Goal: Task Accomplishment & Management: Use online tool/utility

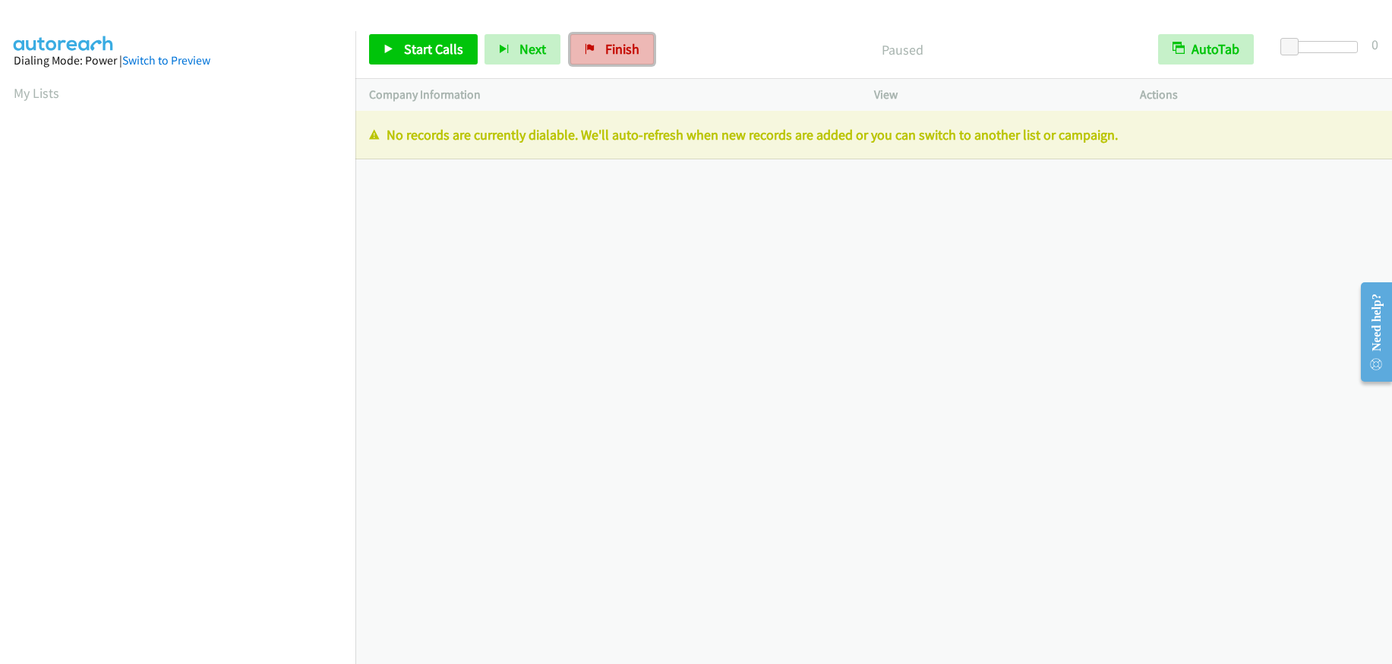
click at [615, 54] on span "Finish" at bounding box center [622, 48] width 34 height 17
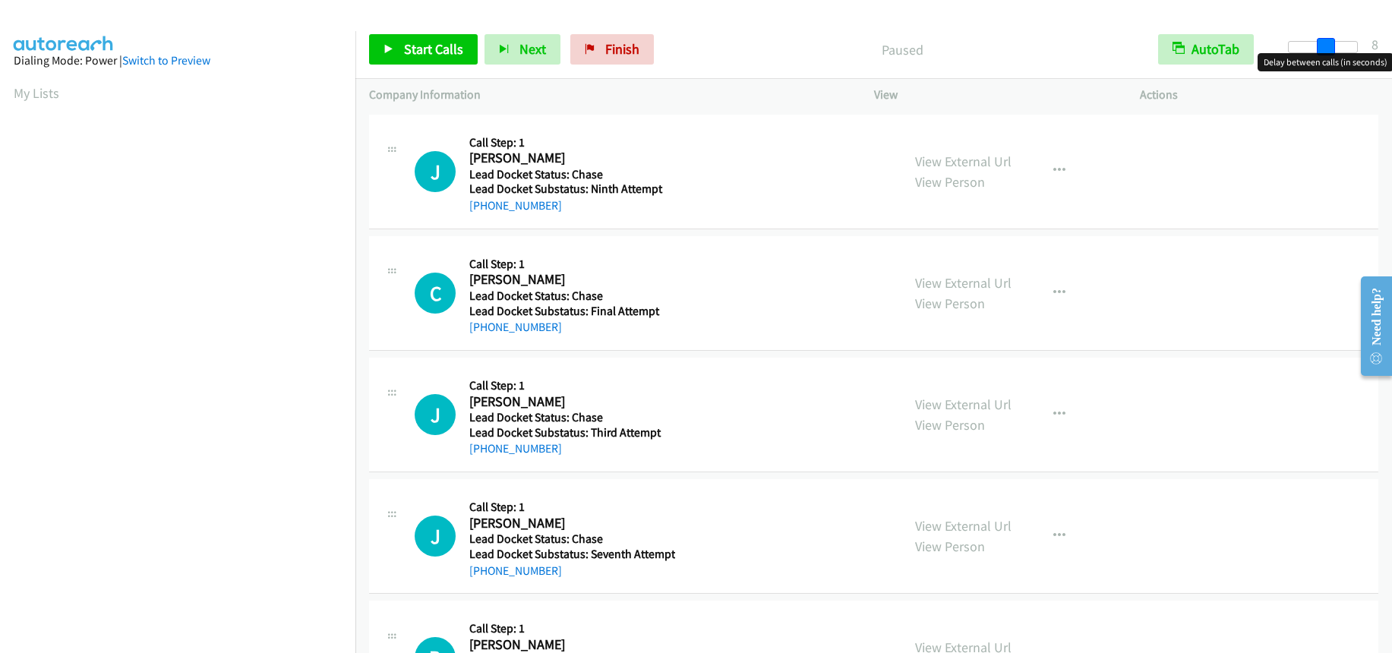
drag, startPoint x: 1284, startPoint y: 40, endPoint x: 1318, endPoint y: 45, distance: 34.5
click at [1318, 45] on span at bounding box center [1326, 47] width 18 height 18
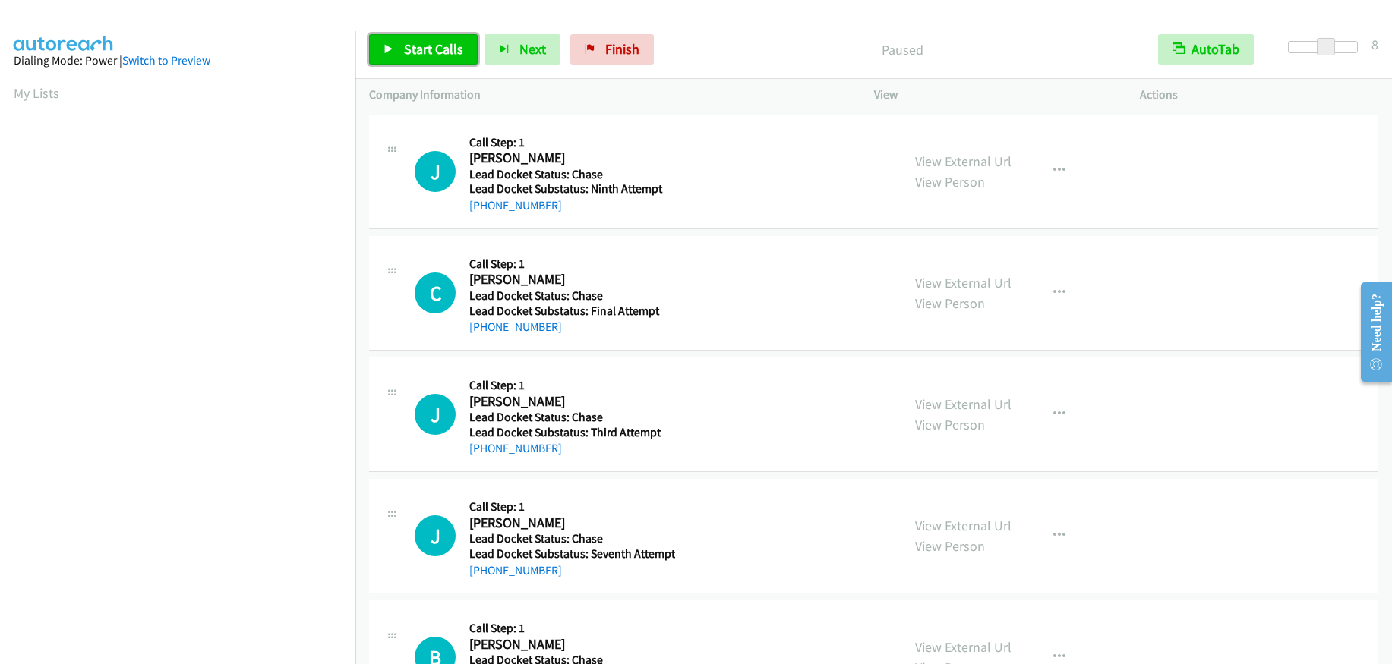
click at [437, 49] on span "Start Calls" at bounding box center [433, 48] width 59 height 17
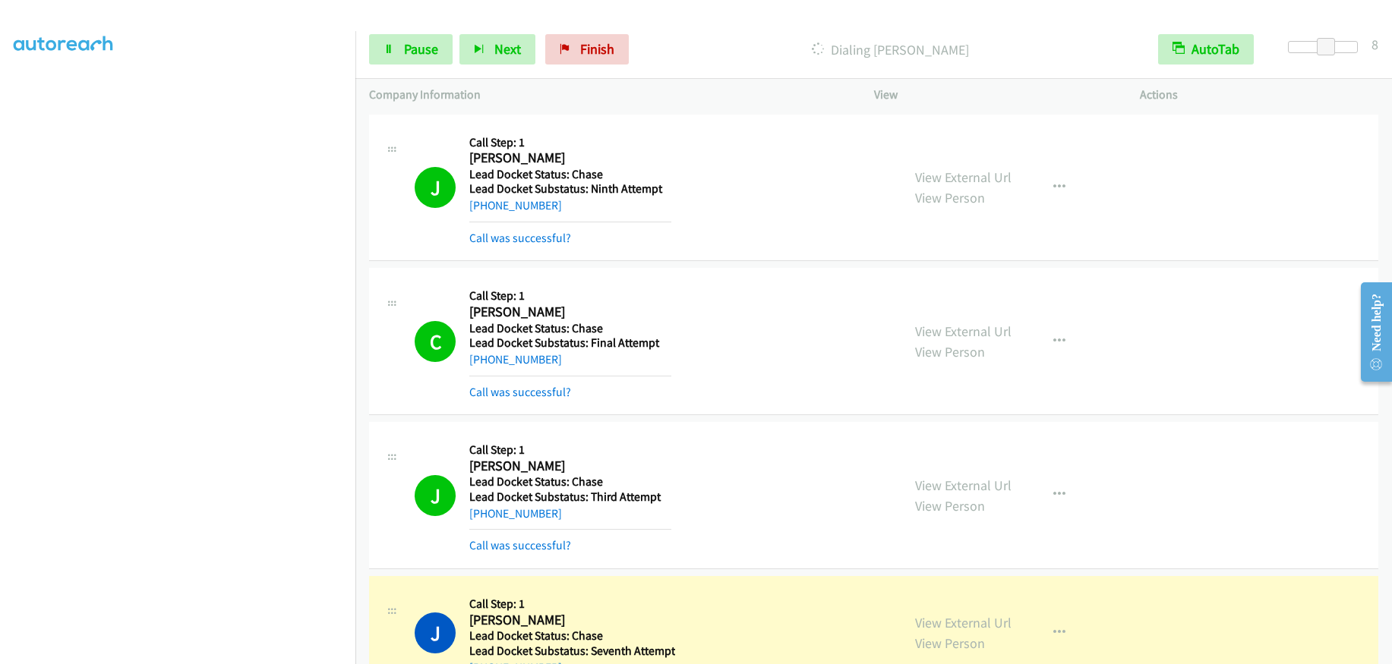
scroll to position [380, 0]
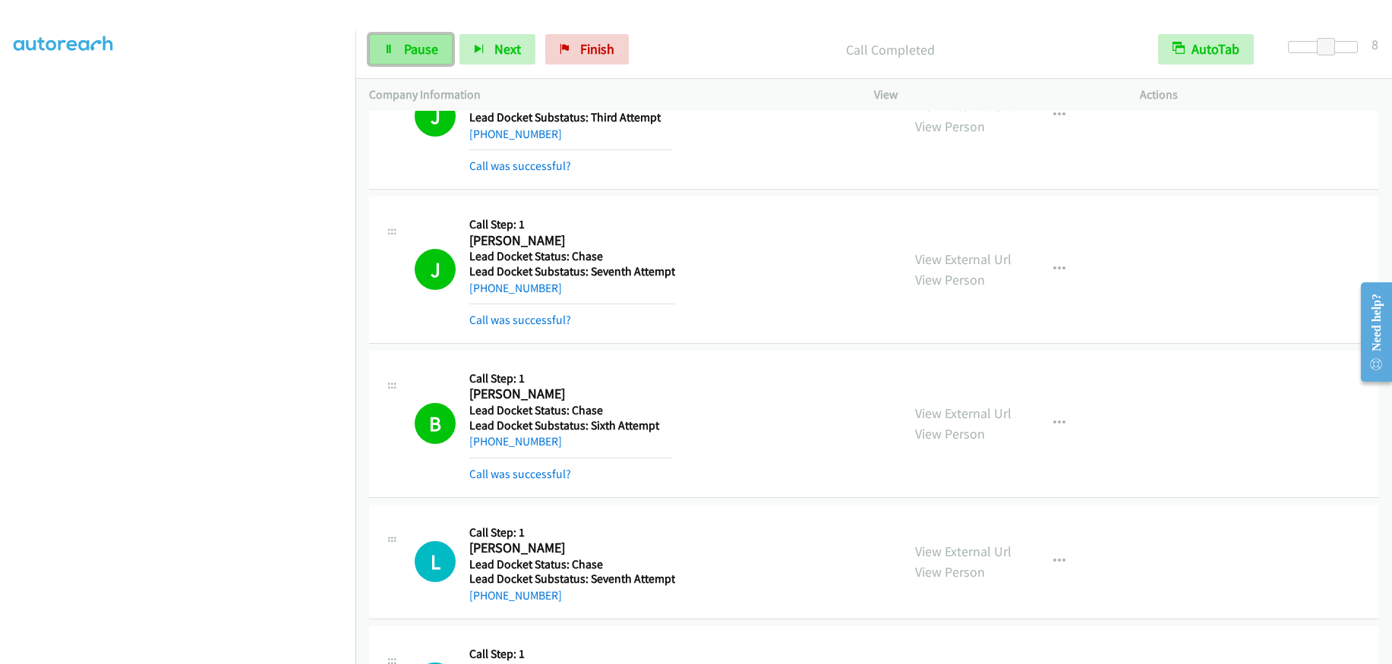
drag, startPoint x: 416, startPoint y: 42, endPoint x: 438, endPoint y: 51, distance: 23.8
click at [416, 42] on span "Pause" at bounding box center [421, 48] width 34 height 17
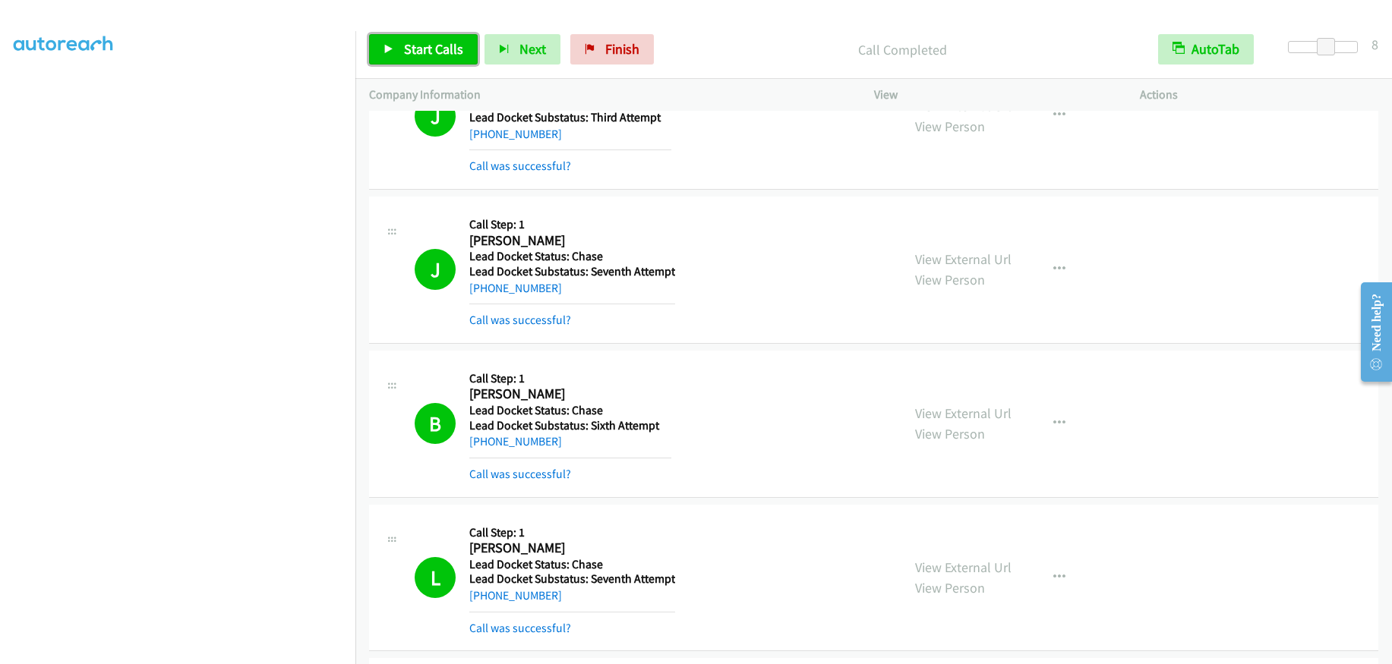
click at [422, 51] on span "Start Calls" at bounding box center [433, 48] width 59 height 17
click at [423, 45] on span "Pause" at bounding box center [421, 48] width 34 height 17
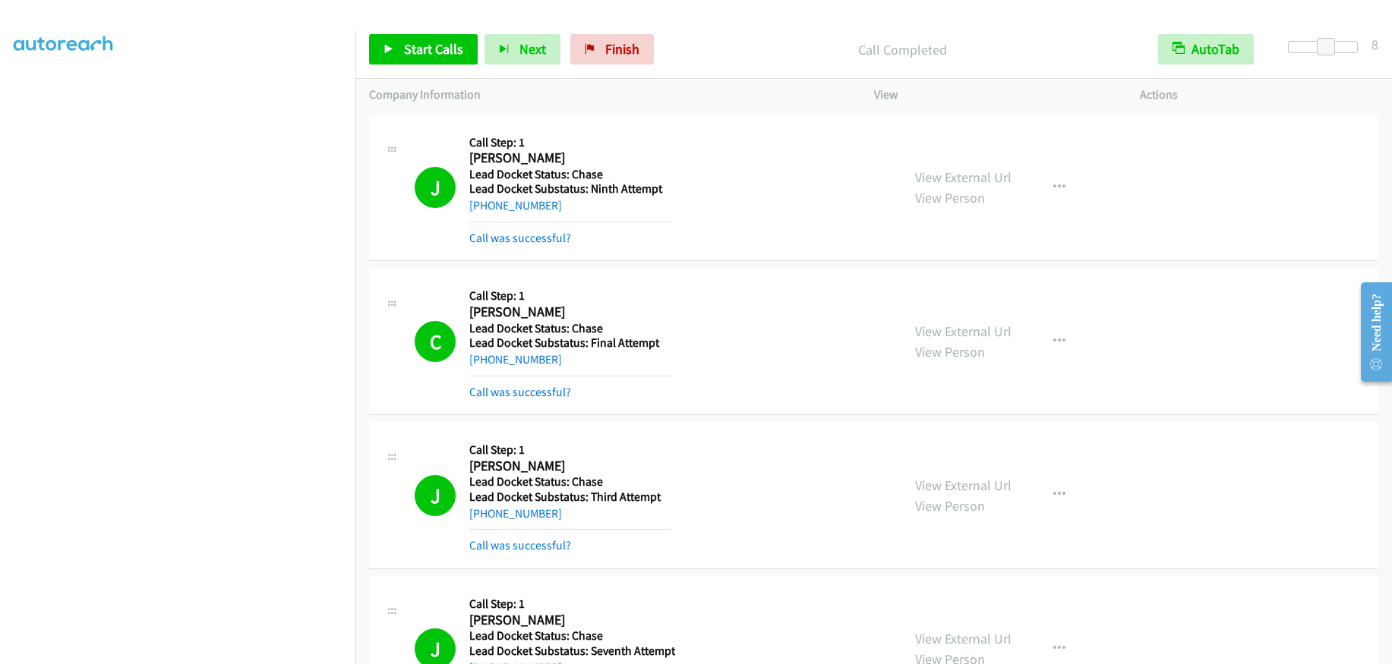
scroll to position [155, 0]
click at [420, 52] on span "Start Calls" at bounding box center [433, 48] width 59 height 17
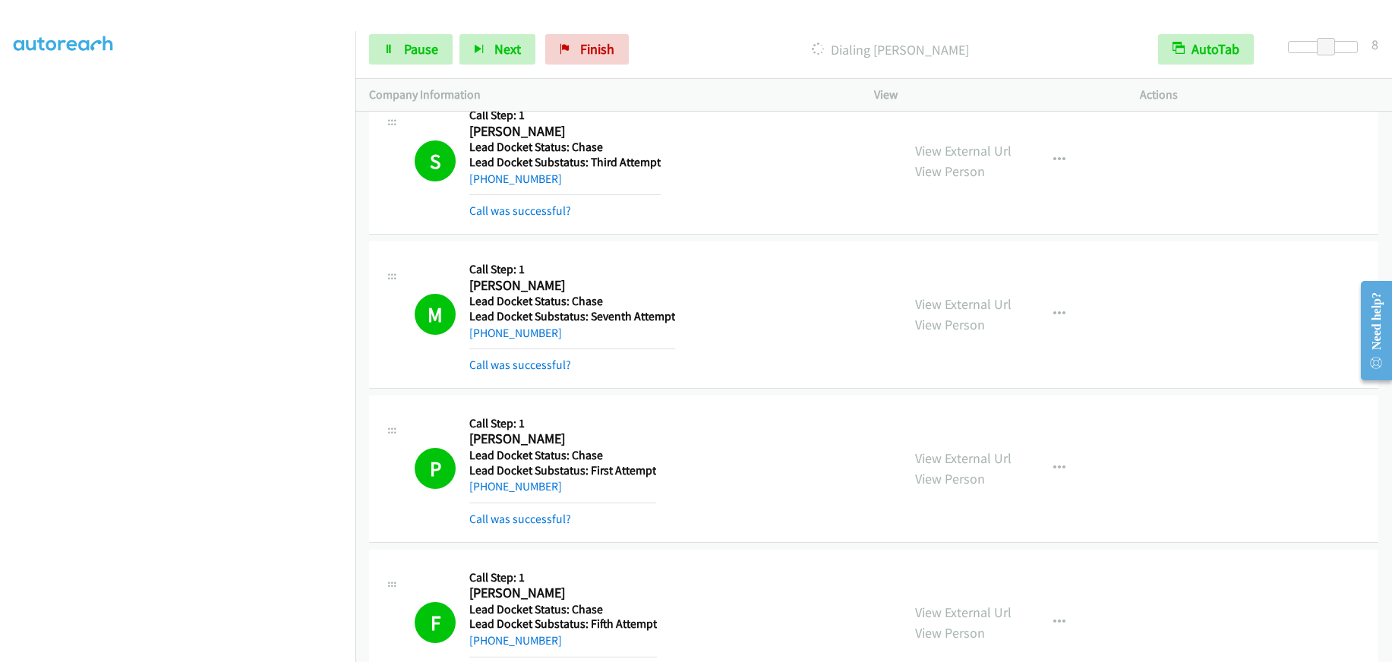
scroll to position [1898, 0]
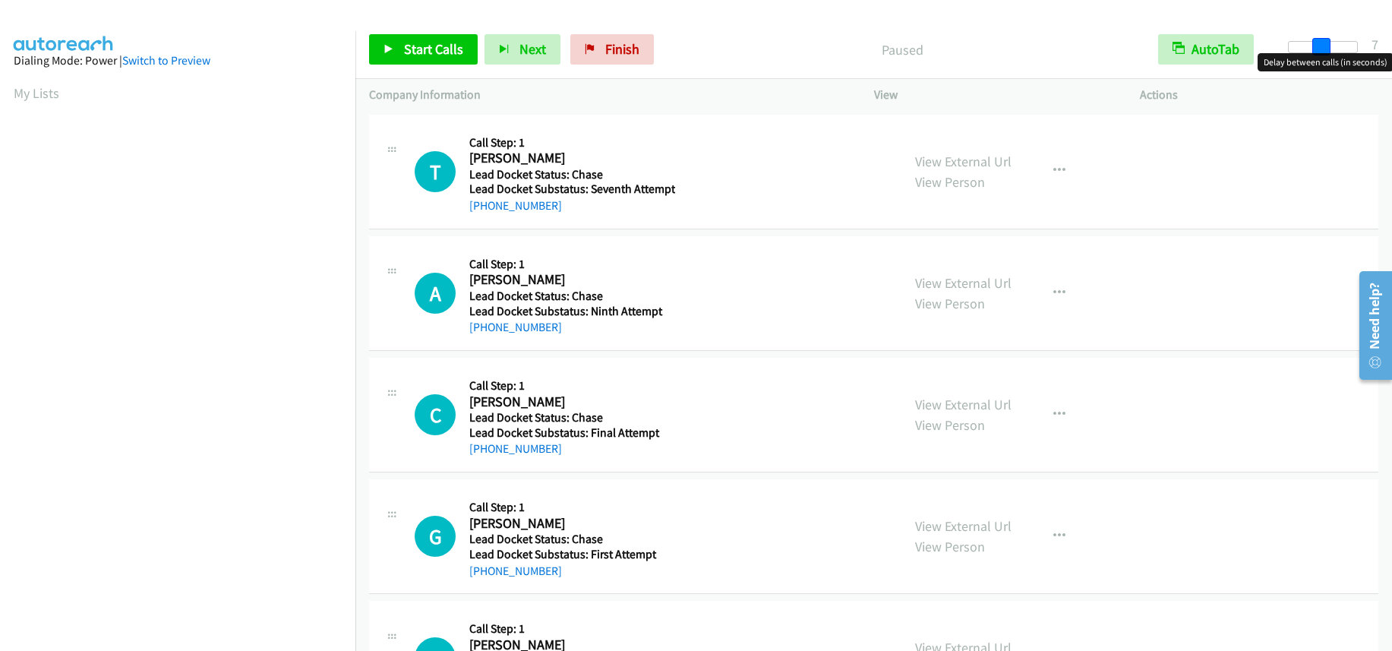
drag, startPoint x: 1294, startPoint y: 43, endPoint x: 1325, endPoint y: 36, distance: 31.7
click at [1325, 36] on div "Start Calls Pause Next Finish Paused AutoTab AutoTab 7" at bounding box center [873, 50] width 1036 height 58
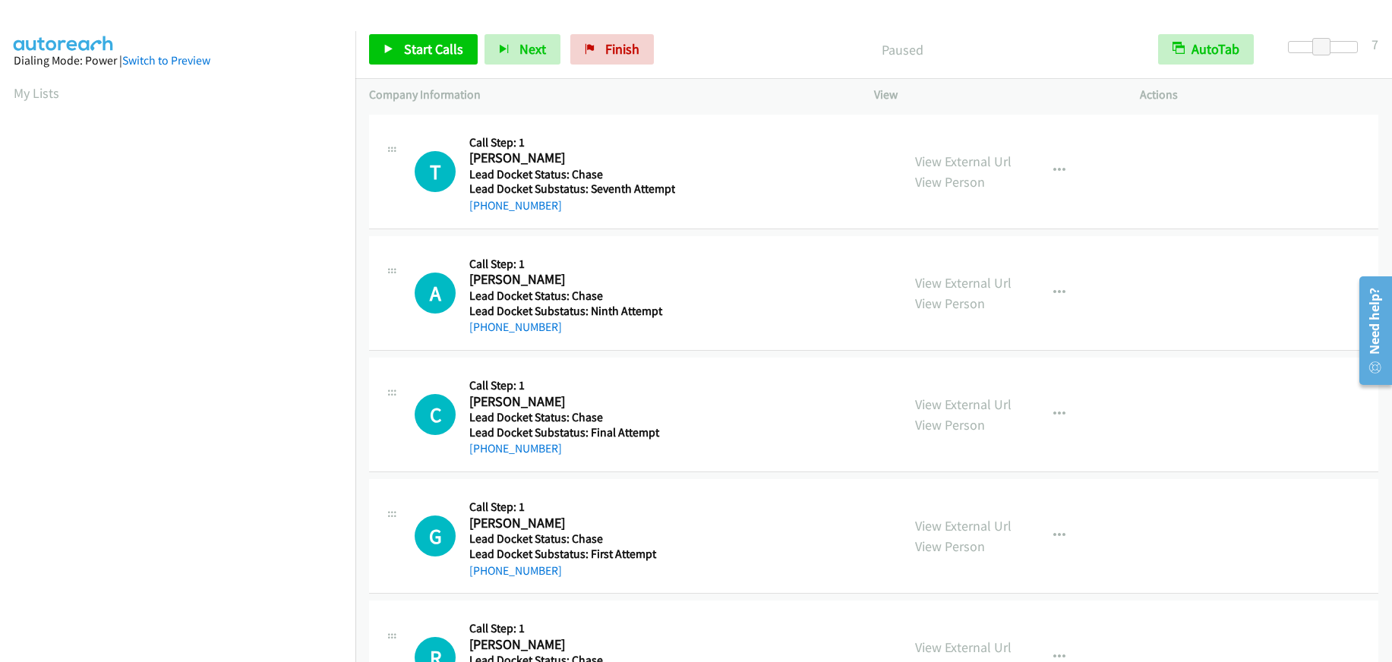
click at [1329, 36] on div "Start Calls Pause Next Finish Paused AutoTab AutoTab 7" at bounding box center [873, 50] width 1036 height 58
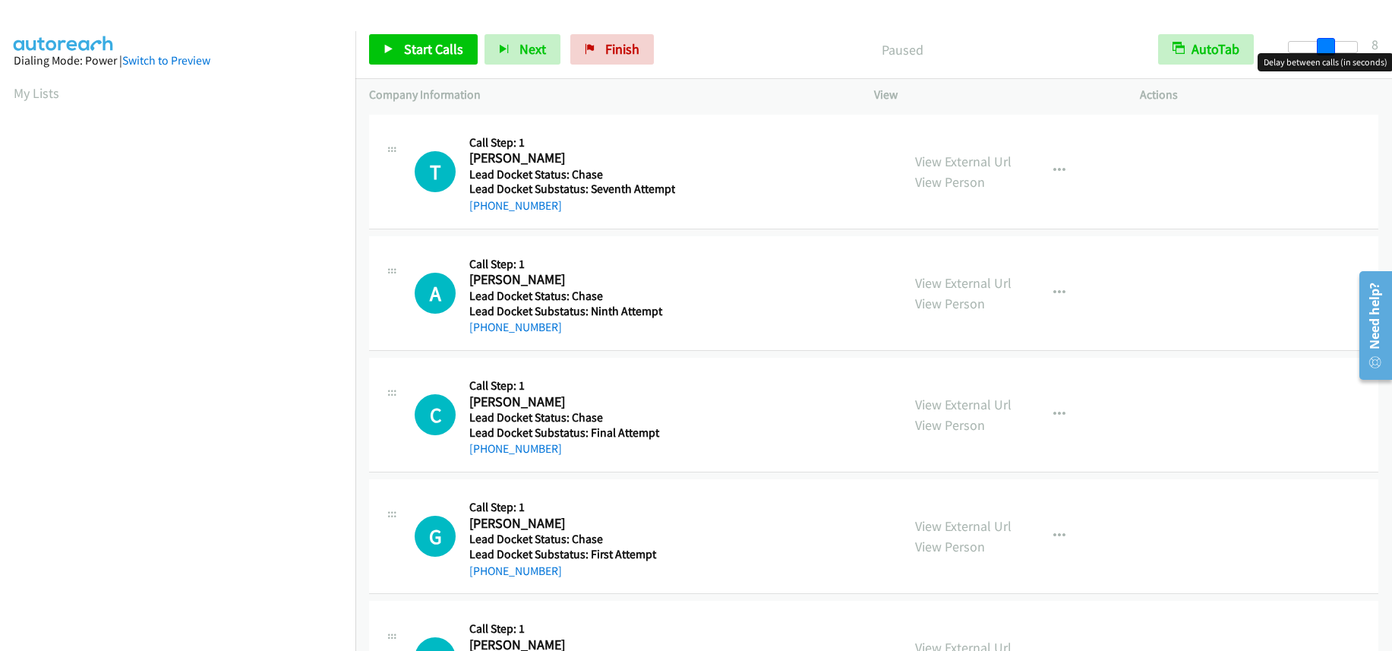
click at [1329, 40] on span at bounding box center [1326, 47] width 18 height 18
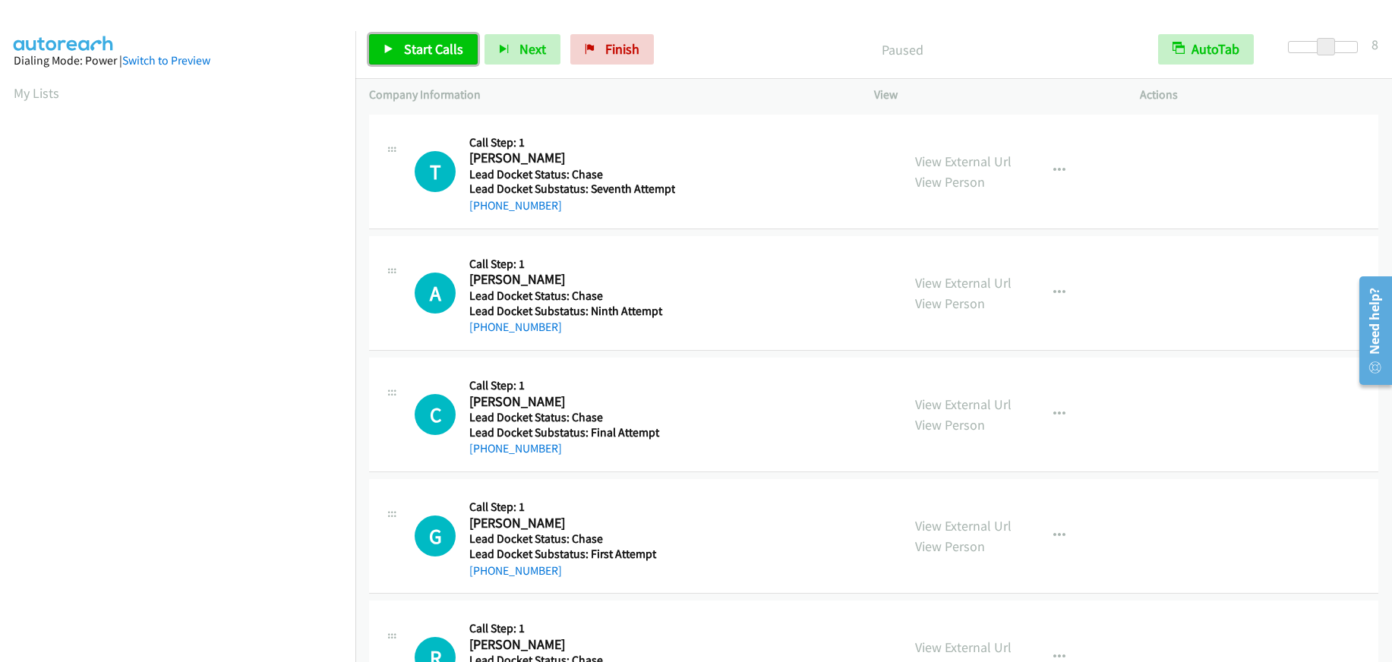
click at [440, 42] on span "Start Calls" at bounding box center [433, 48] width 59 height 17
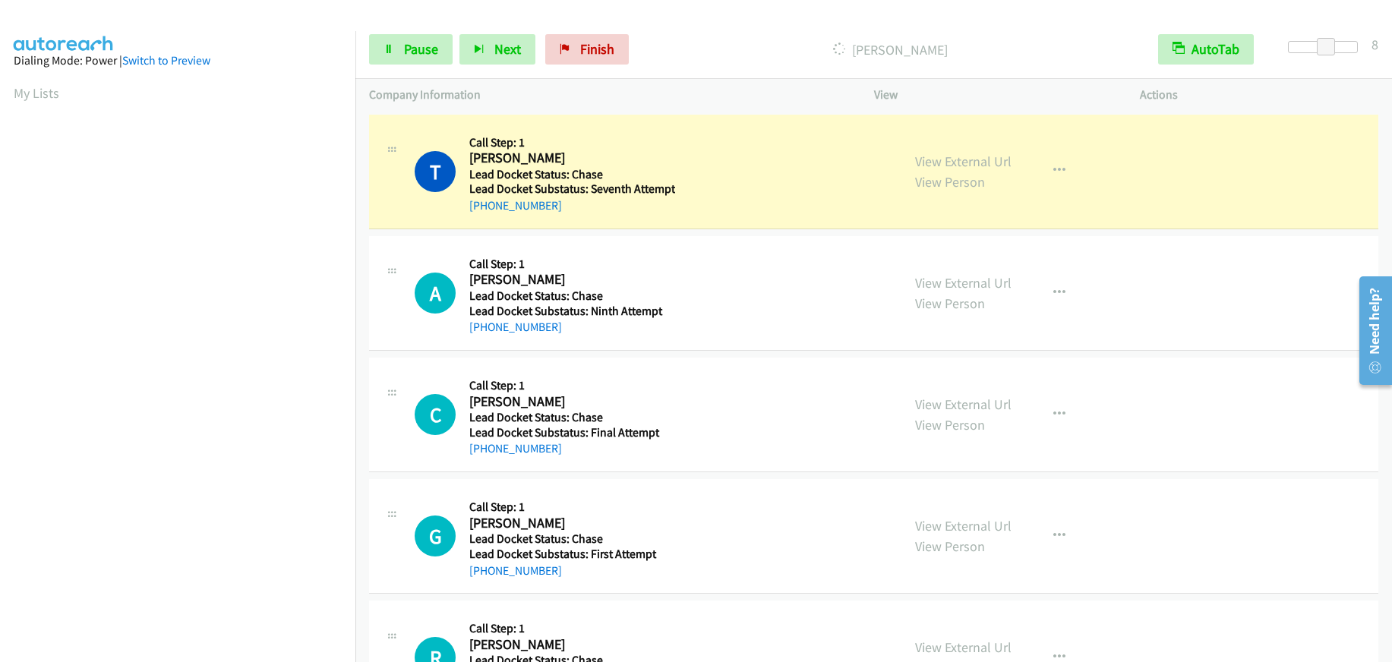
scroll to position [189, 0]
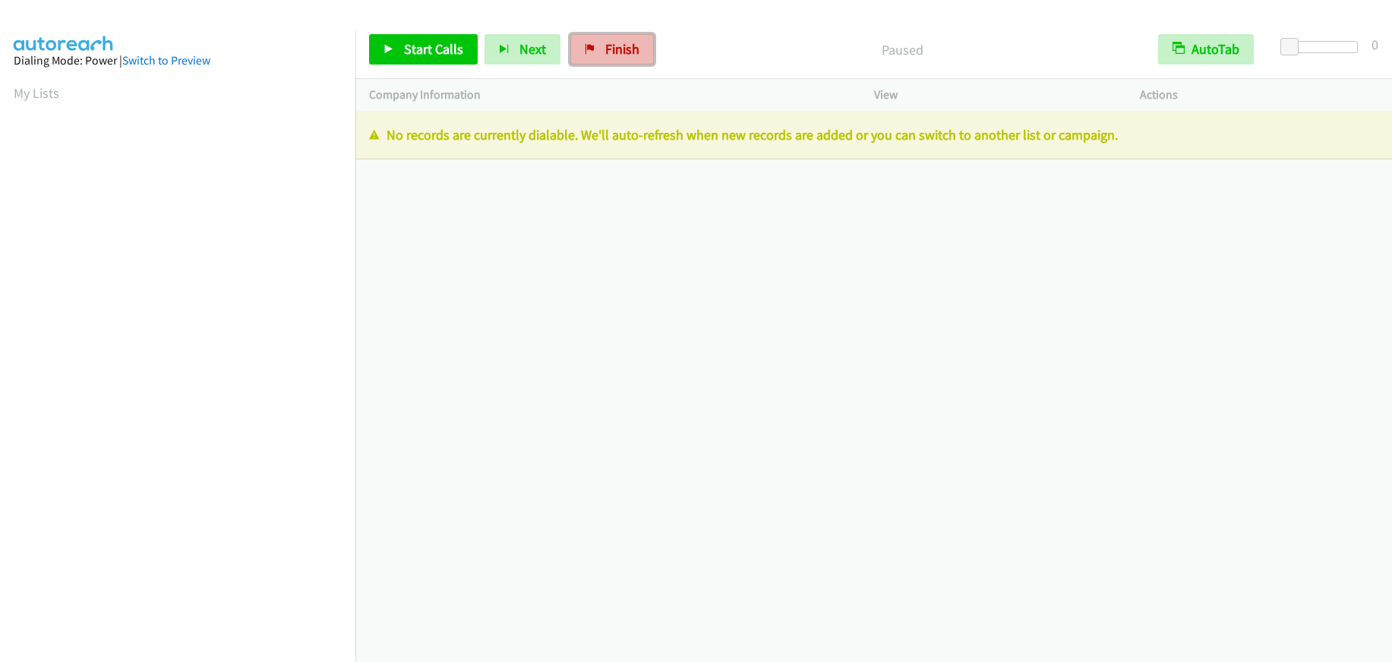
click at [617, 52] on span "Finish" at bounding box center [622, 48] width 34 height 17
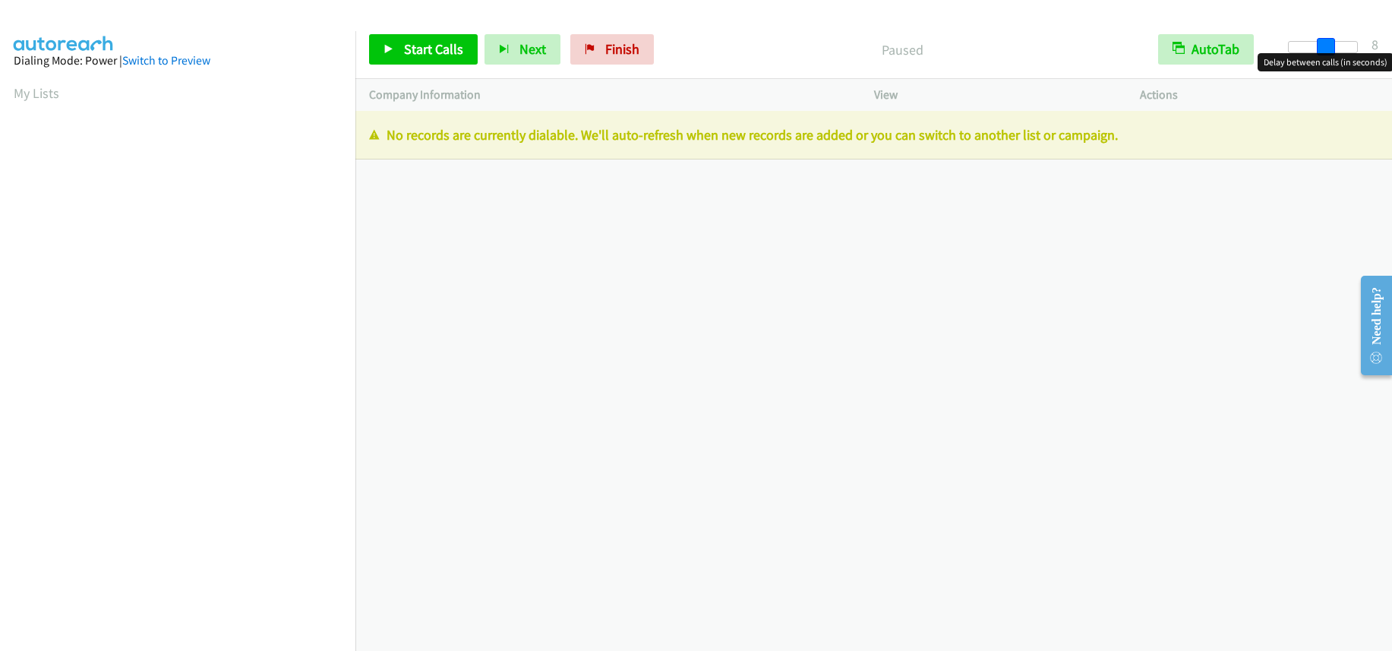
drag, startPoint x: 1295, startPoint y: 44, endPoint x: 1334, endPoint y: 39, distance: 39.0
click at [1334, 39] on span at bounding box center [1326, 47] width 18 height 18
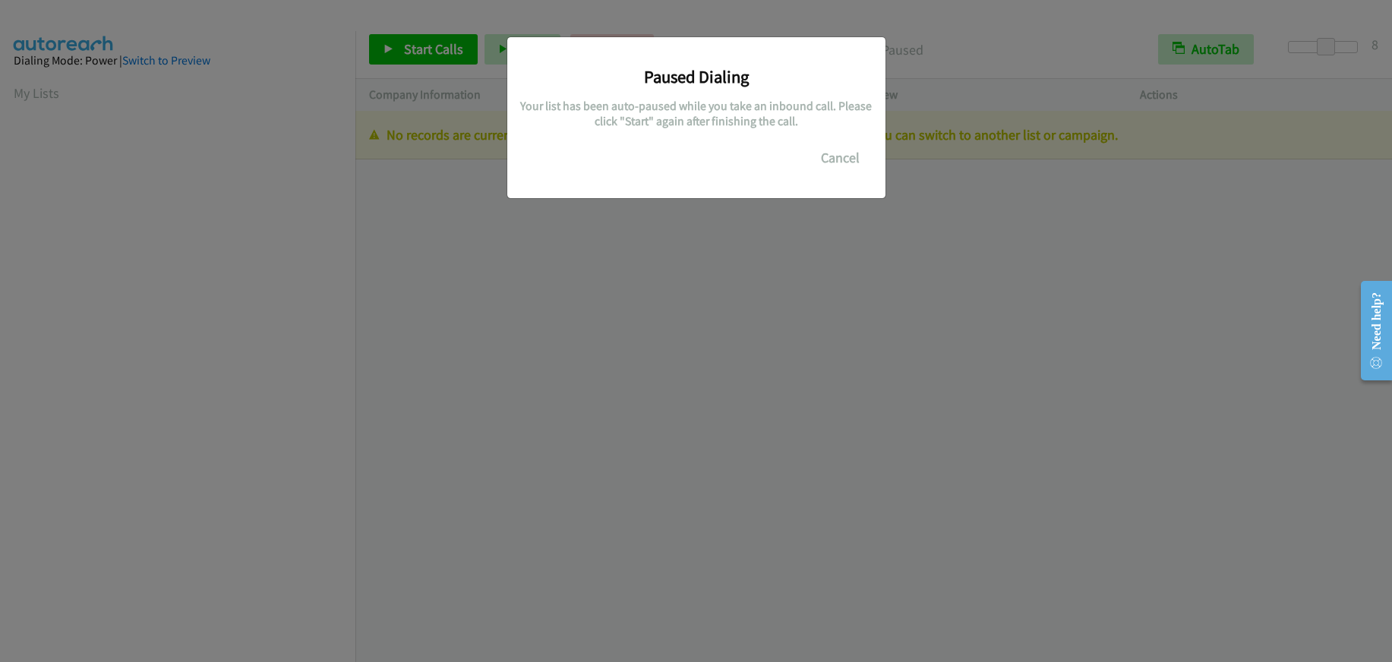
scroll to position [190, 0]
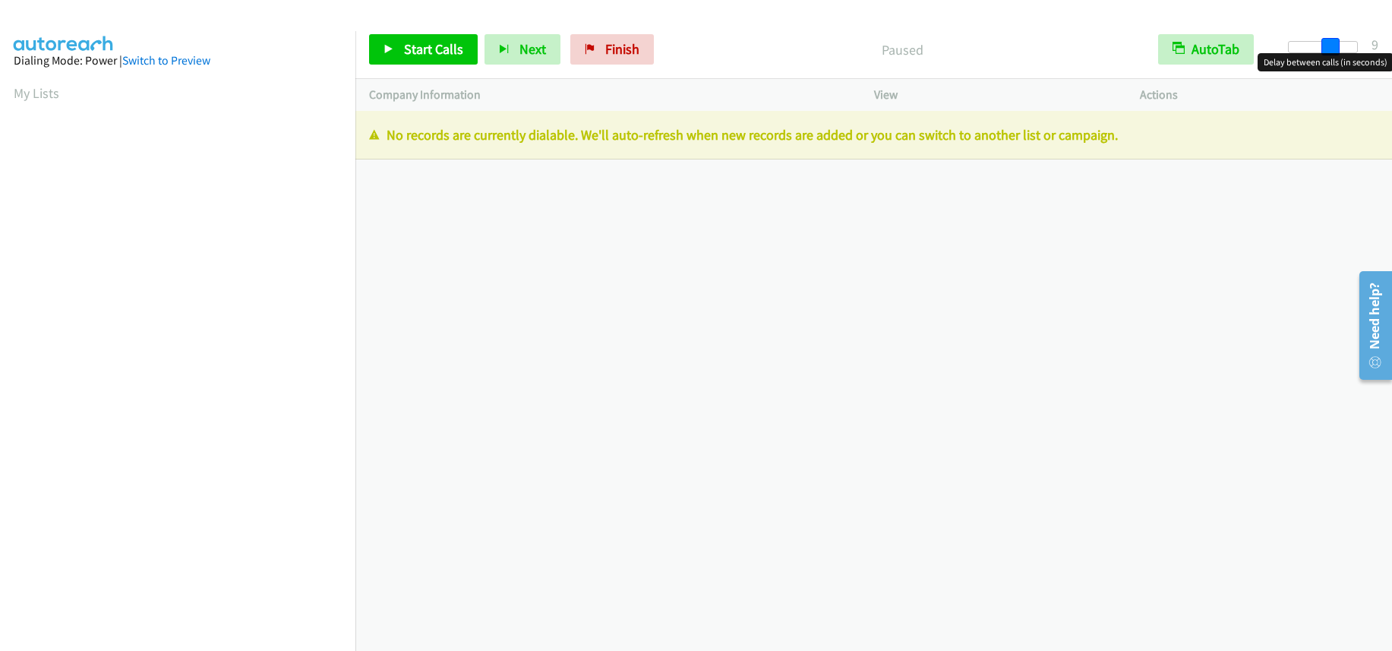
drag, startPoint x: 1292, startPoint y: 49, endPoint x: 1332, endPoint y: 44, distance: 39.8
click at [1332, 44] on span at bounding box center [1330, 47] width 18 height 18
click at [1328, 45] on span at bounding box center [1326, 47] width 18 height 18
